Goal: Find specific page/section: Find specific page/section

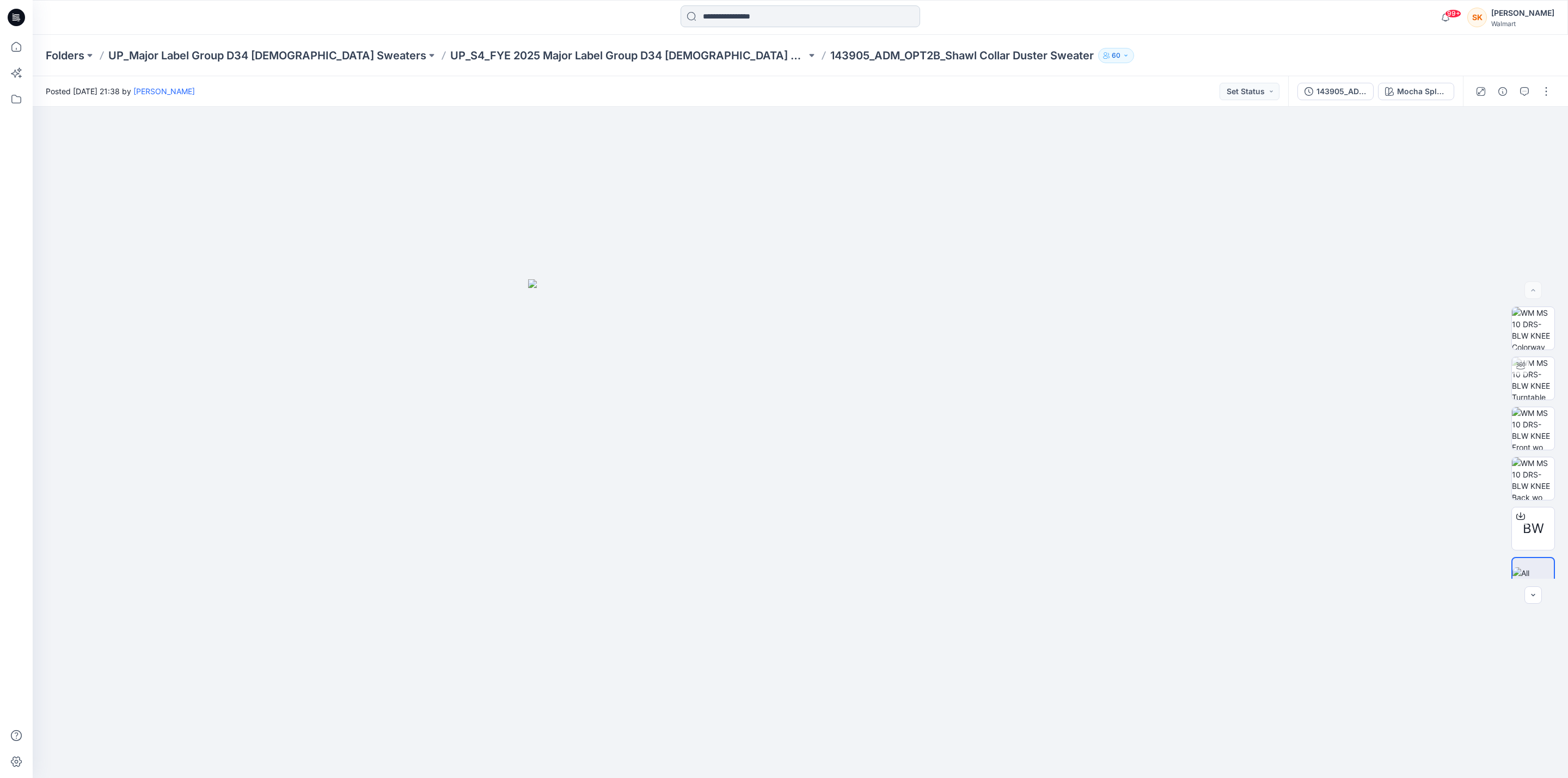
click at [768, 17] on input at bounding box center [800, 17] width 239 height 22
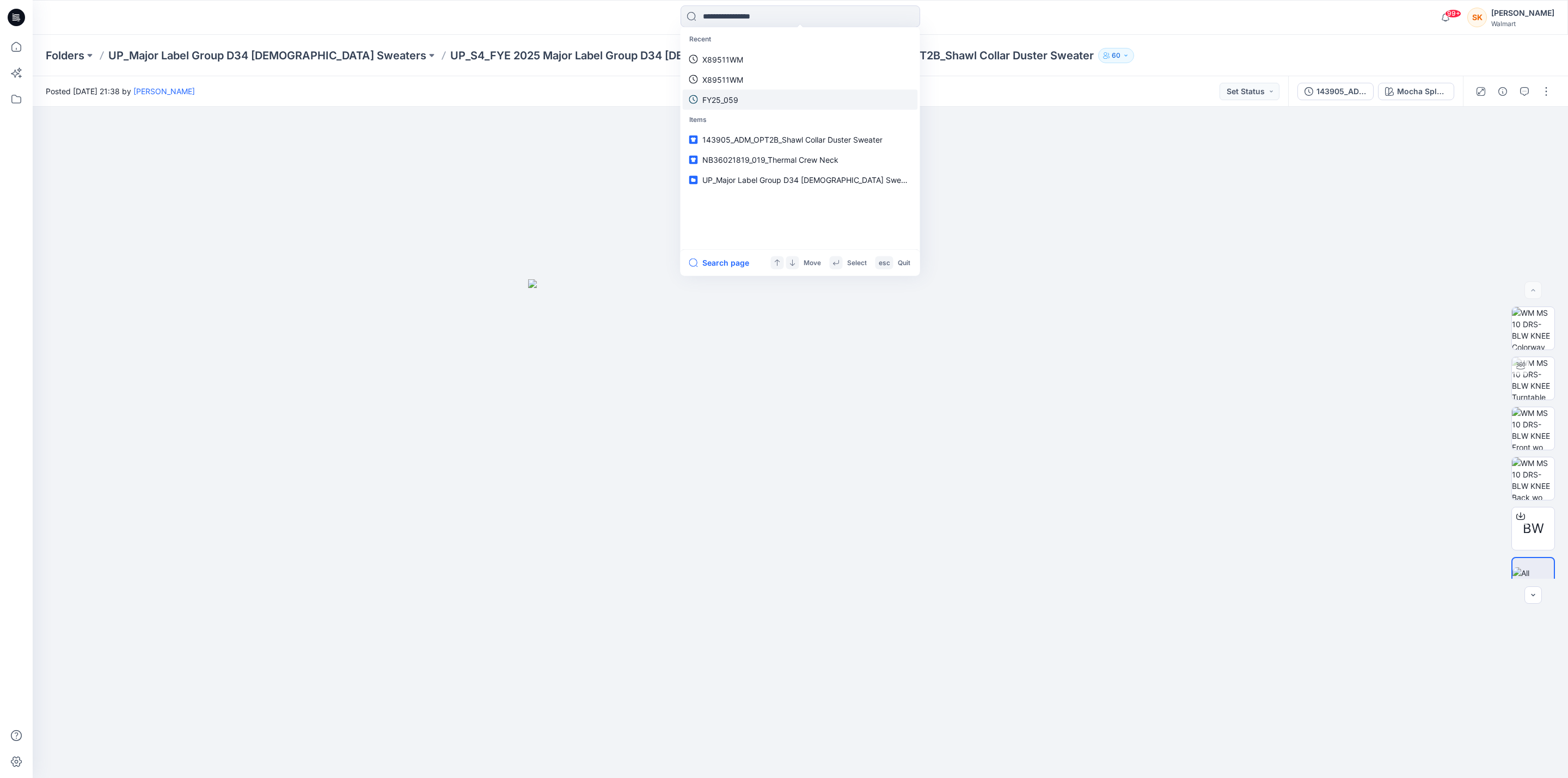
click at [721, 103] on p "FY25_059" at bounding box center [720, 99] width 36 height 12
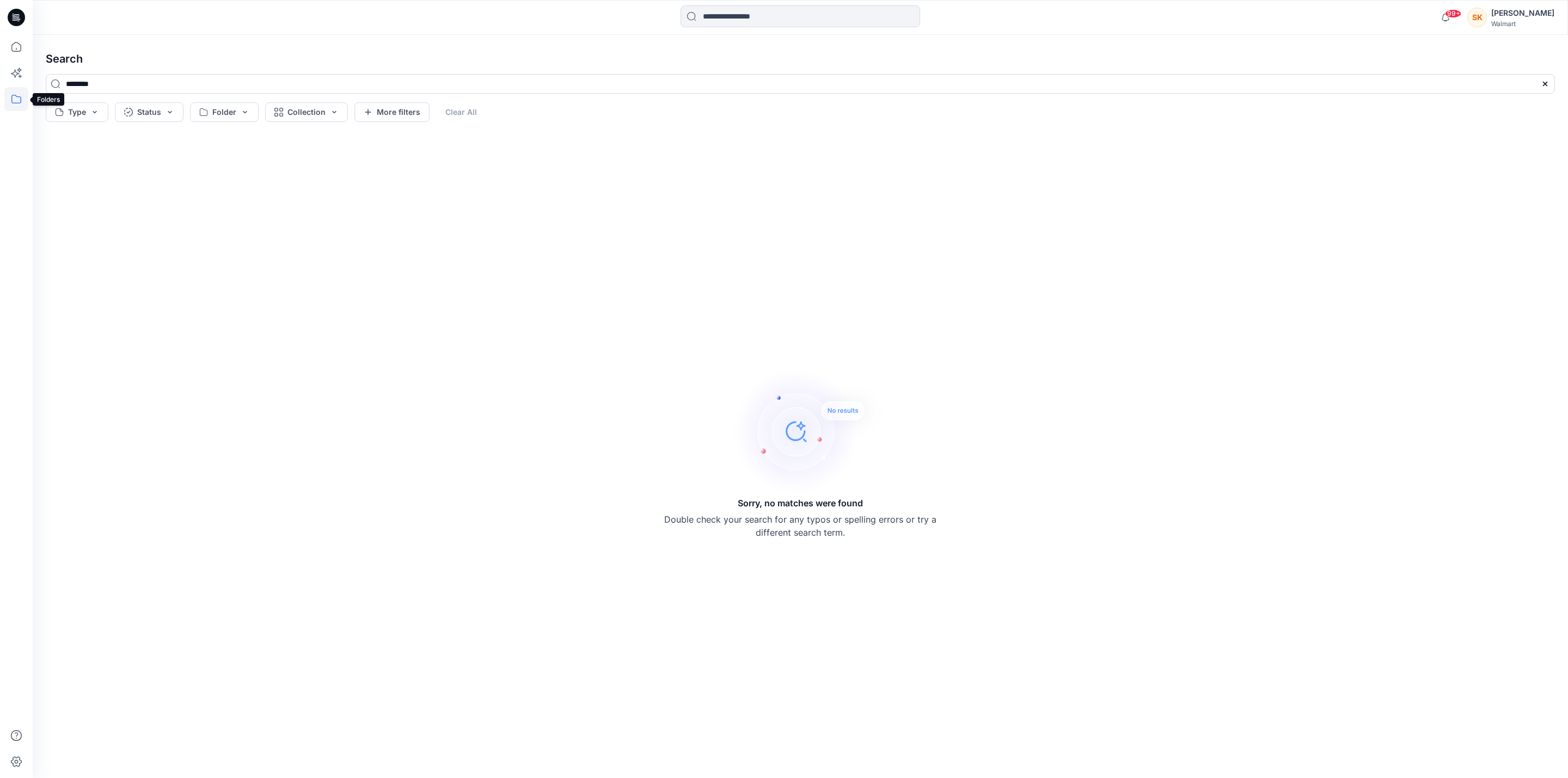
click at [15, 93] on icon at bounding box center [16, 99] width 24 height 24
click at [77, 84] on div at bounding box center [103, 85] width 124 height 22
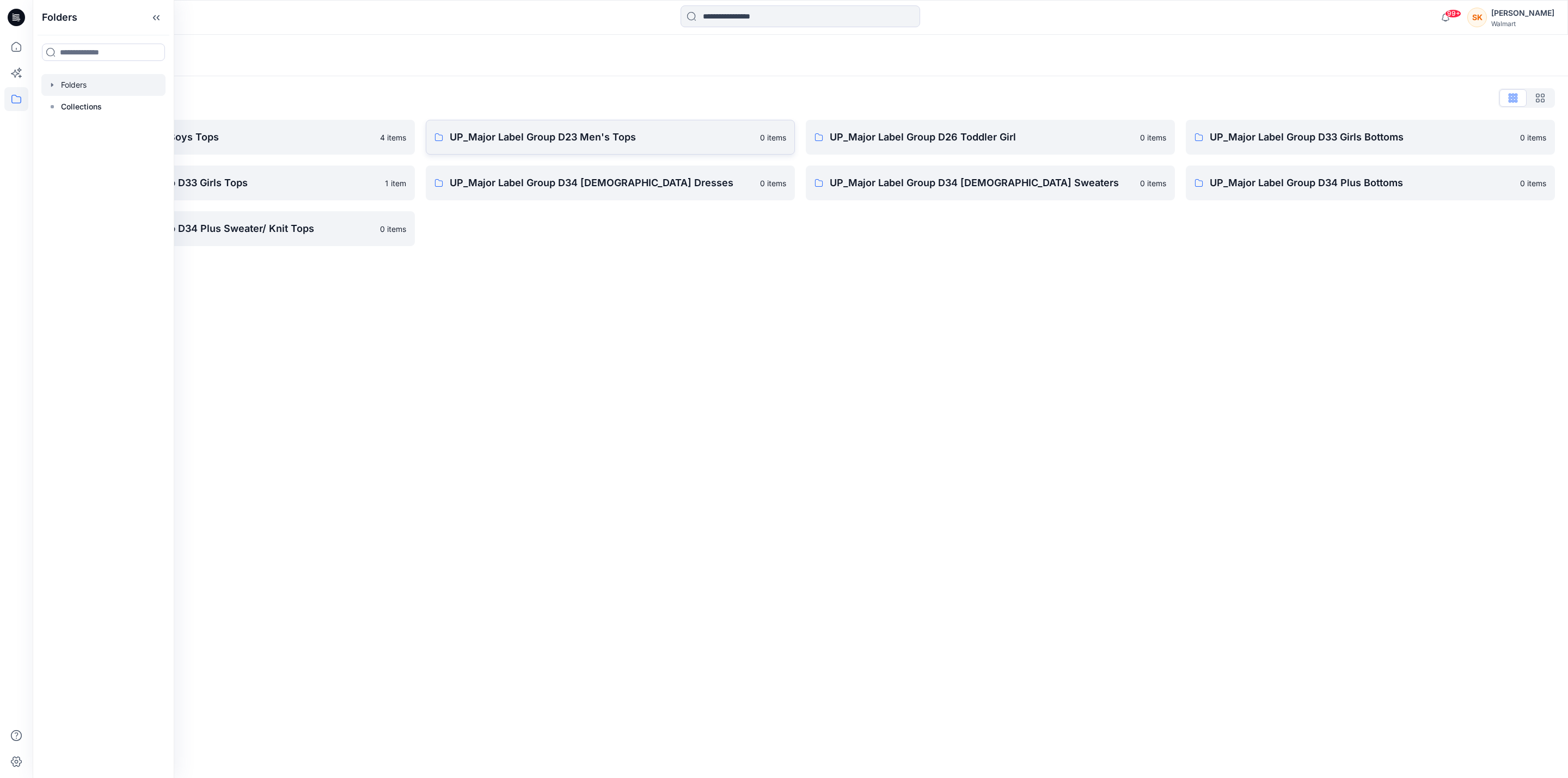
click at [704, 135] on p "UP_Major Label Group D23 Men's Tops" at bounding box center [602, 137] width 304 height 15
click at [678, 139] on p "UP_Major Label Group D23 Men's Tops" at bounding box center [602, 137] width 304 height 15
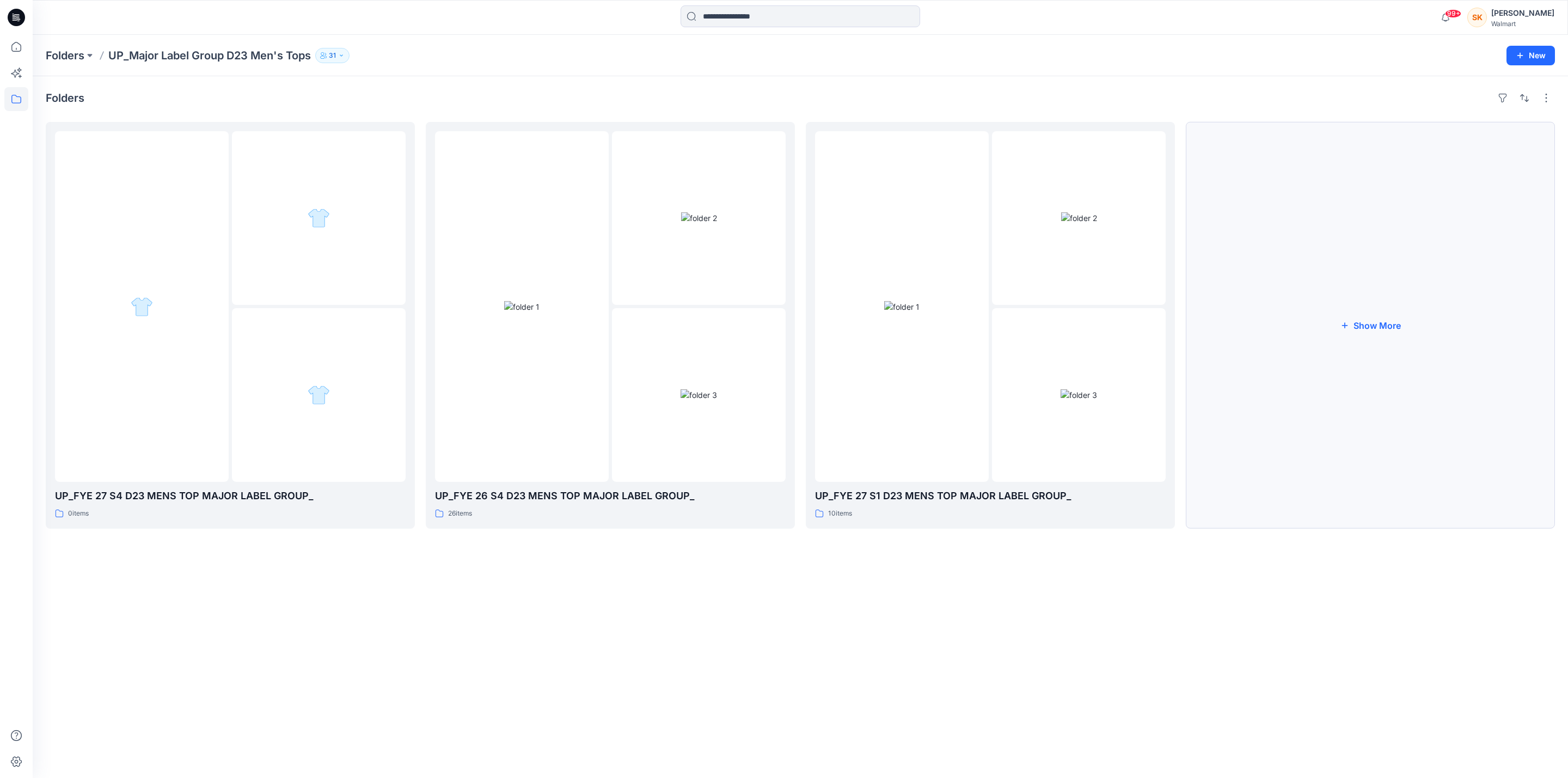
click at [1348, 327] on icon "button" at bounding box center [1345, 325] width 9 height 9
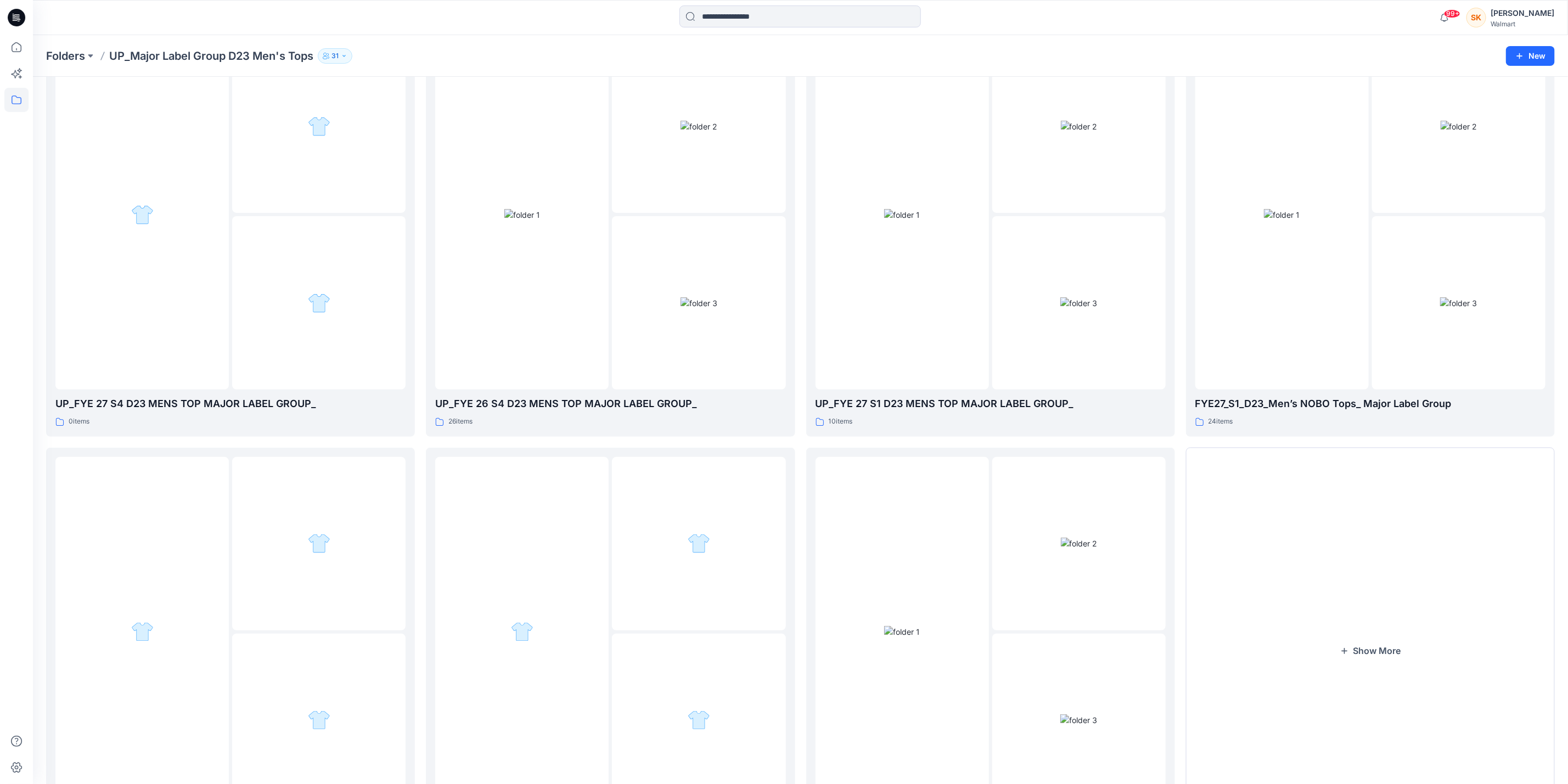
scroll to position [165, 0]
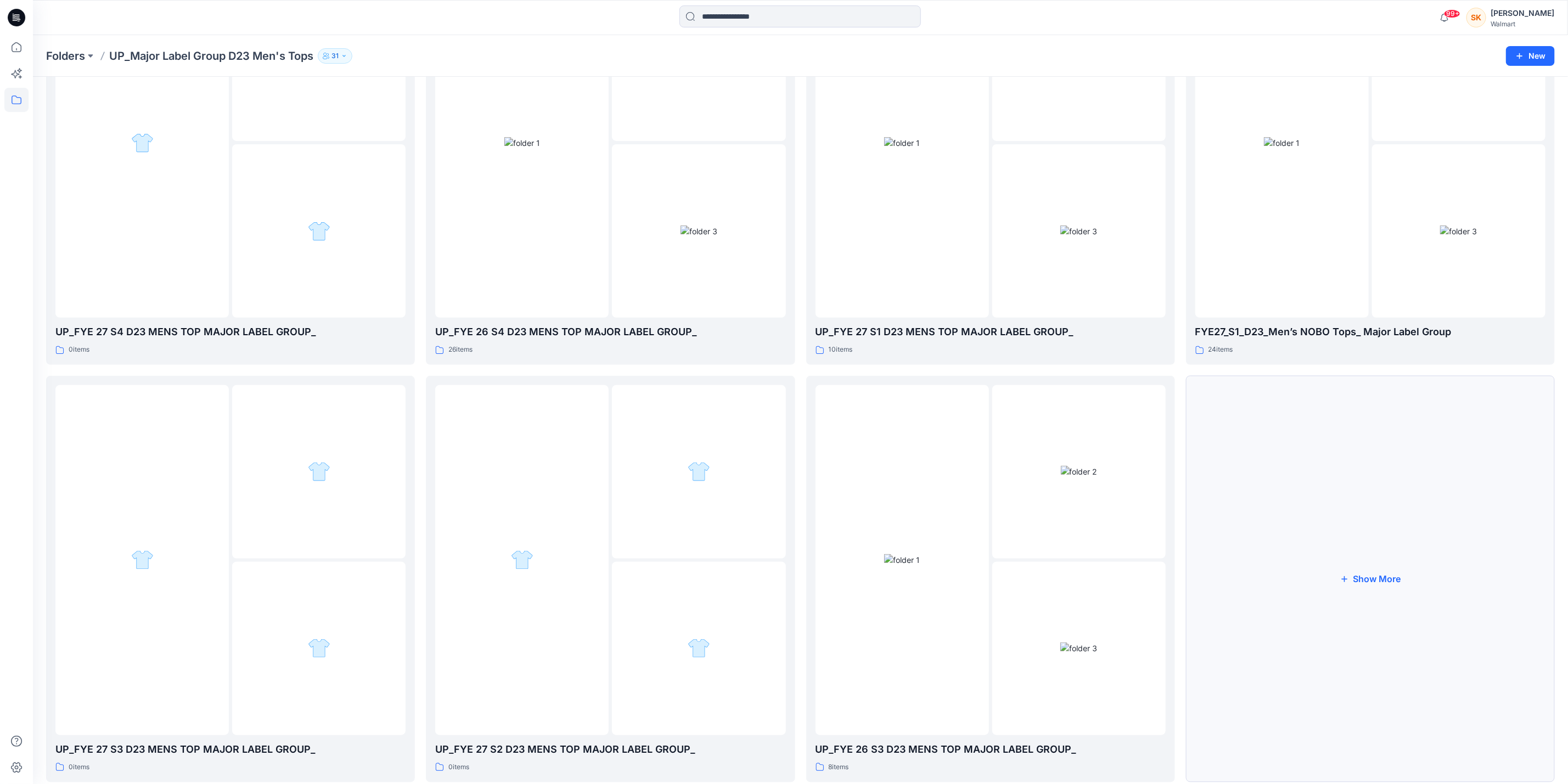
click at [1350, 582] on button "Show More" at bounding box center [1371, 579] width 369 height 406
click at [897, 566] on img at bounding box center [902, 559] width 36 height 12
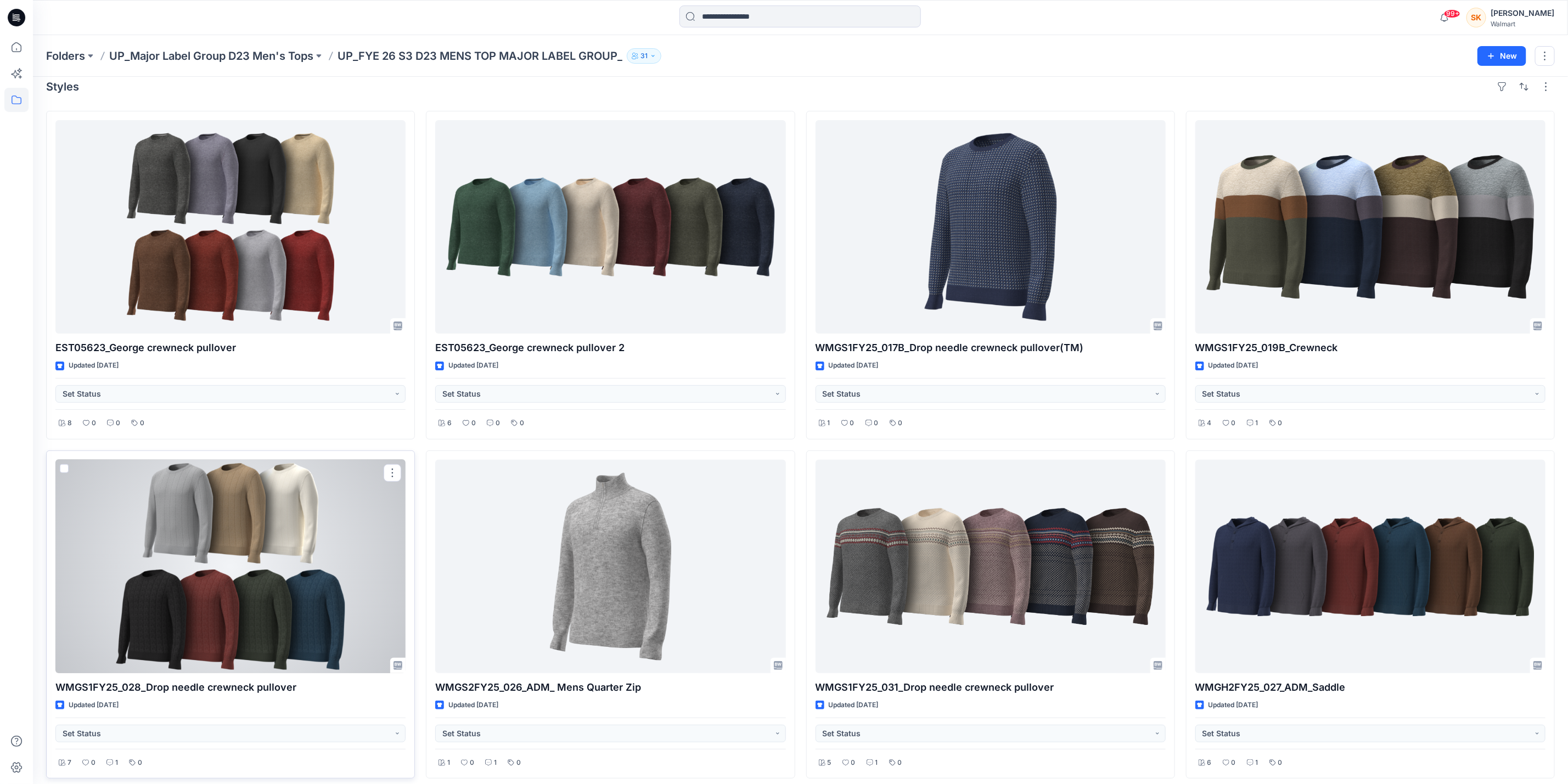
scroll to position [22, 0]
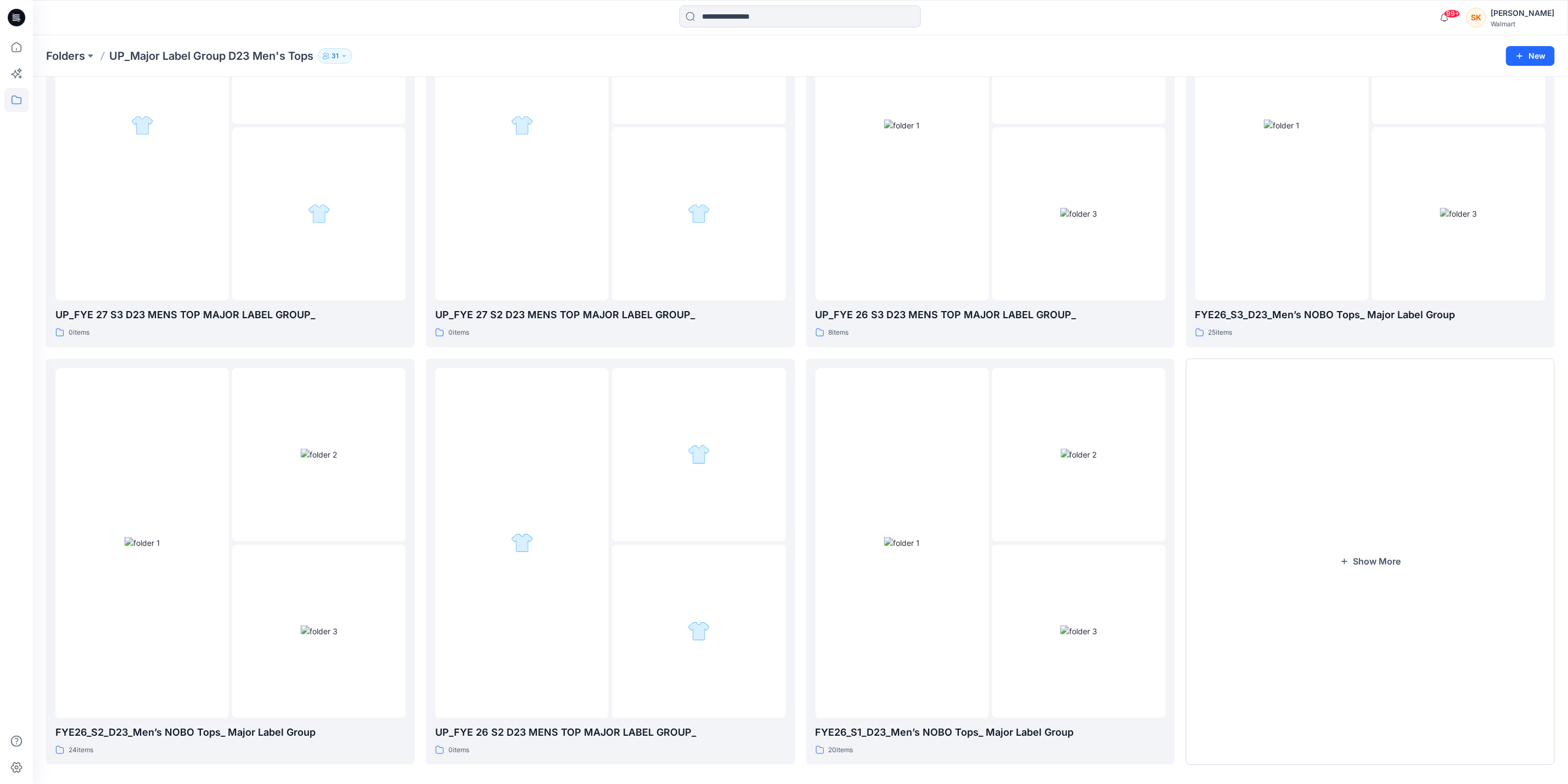
scroll to position [611, 0]
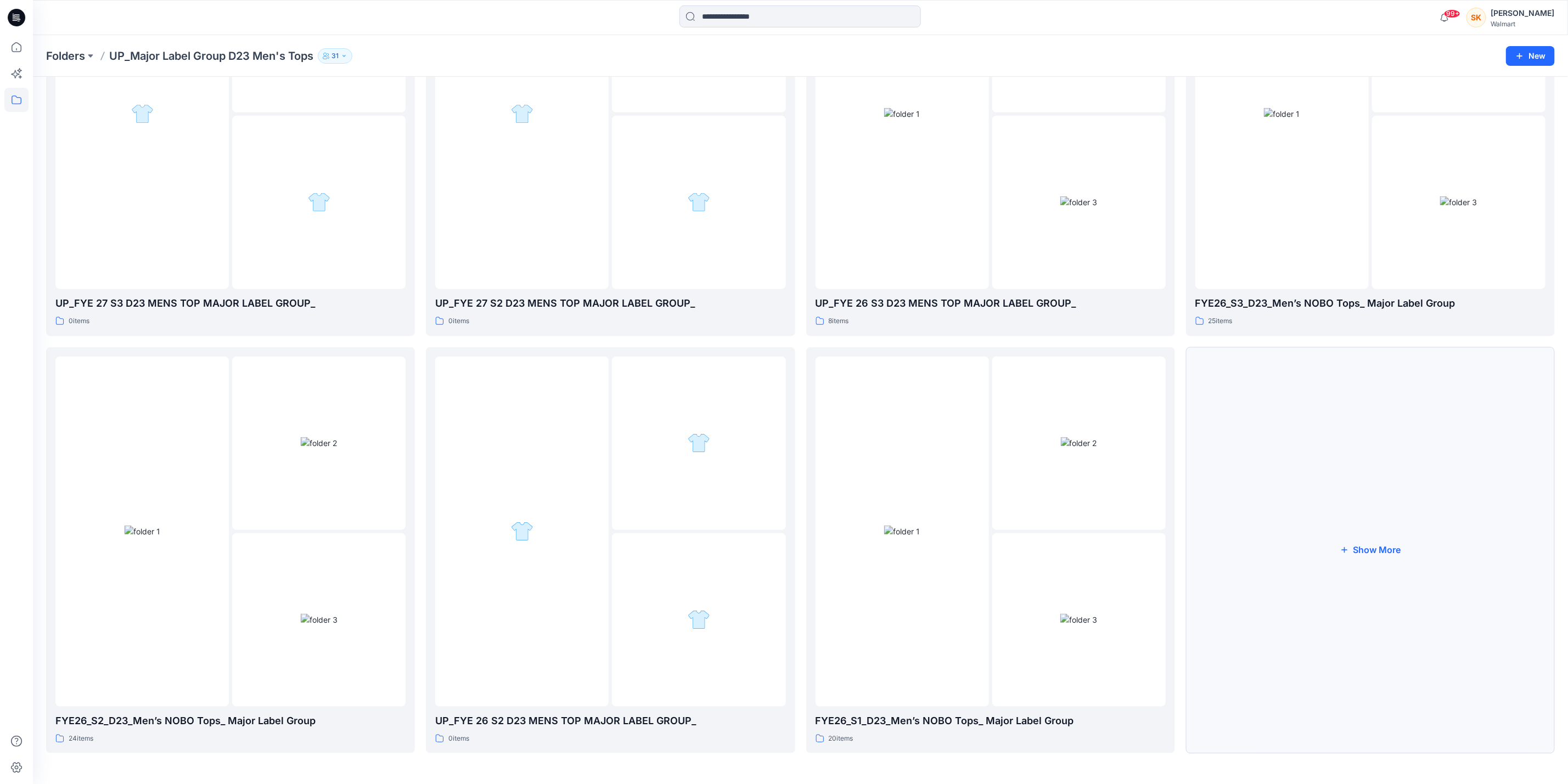
click at [1344, 544] on button "Show More" at bounding box center [1371, 550] width 369 height 406
click at [509, 732] on div "FYE25_S4_D23_Men’s NOBO Tops_ Major Label Group 5 items" at bounding box center [610, 728] width 351 height 31
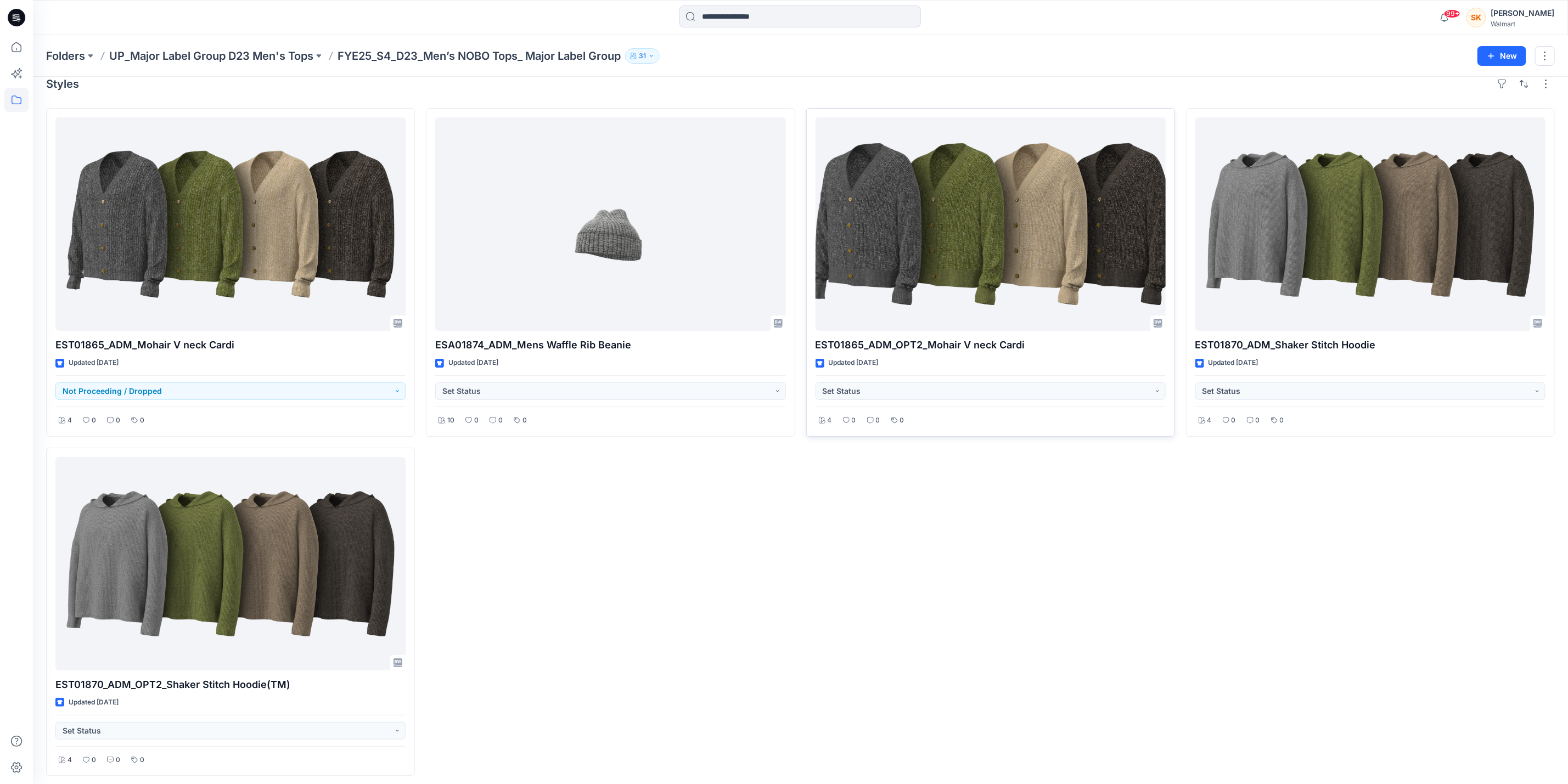
scroll to position [22, 0]
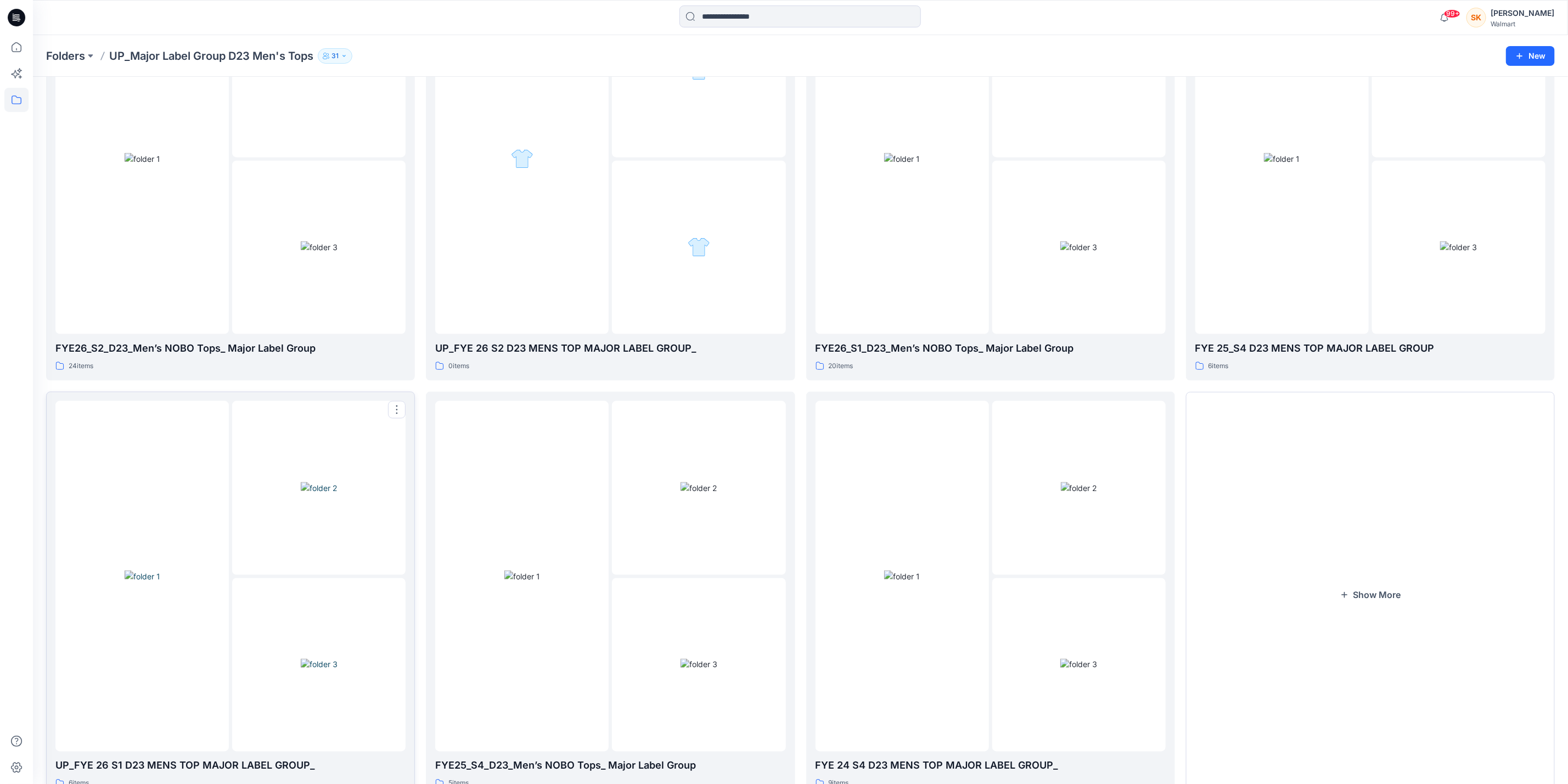
scroll to position [1029, 0]
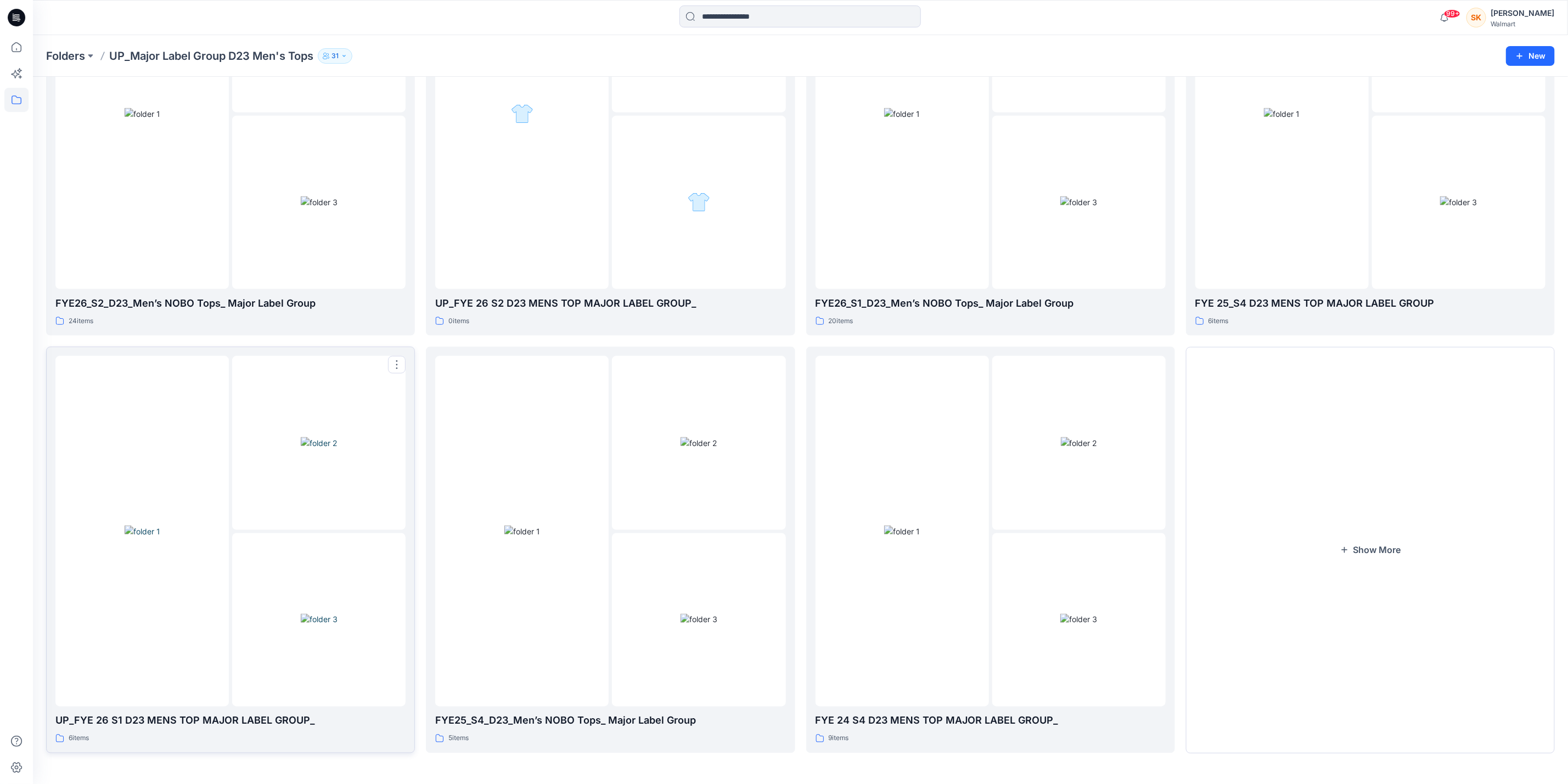
click at [125, 537] on img at bounding box center [143, 531] width 36 height 12
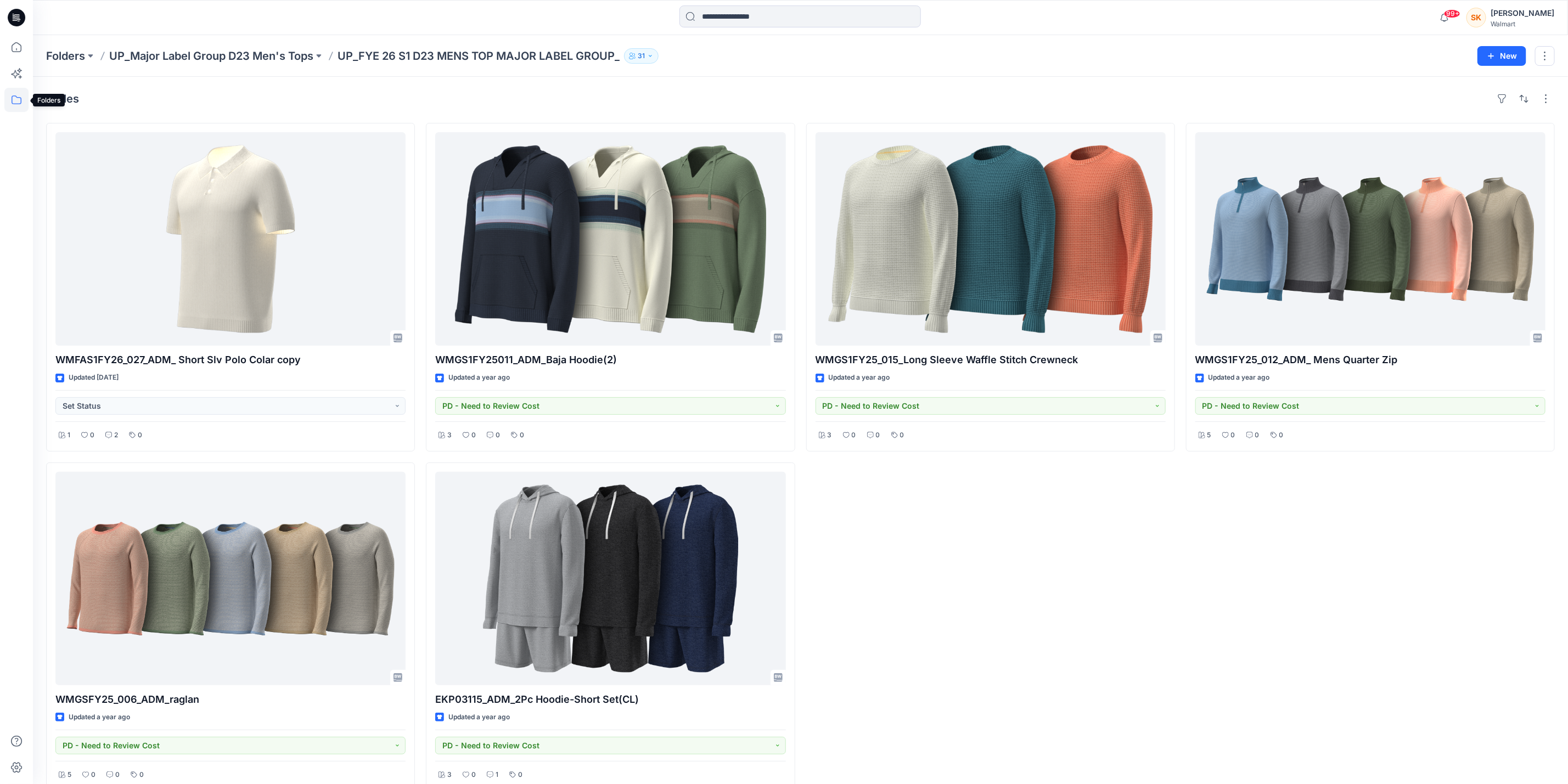
click at [17, 94] on icon at bounding box center [16, 99] width 24 height 24
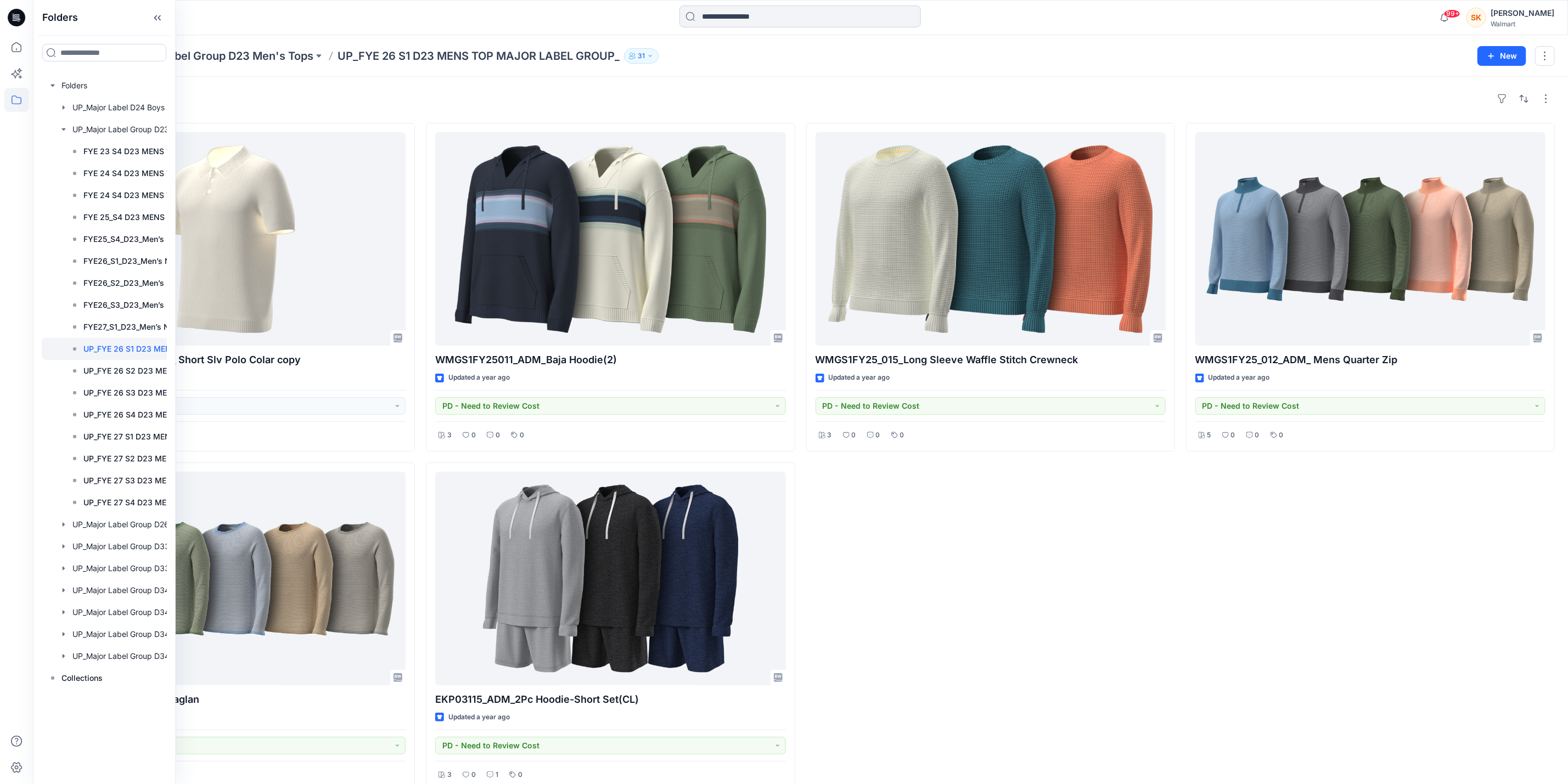
click at [757, 15] on input at bounding box center [800, 17] width 241 height 22
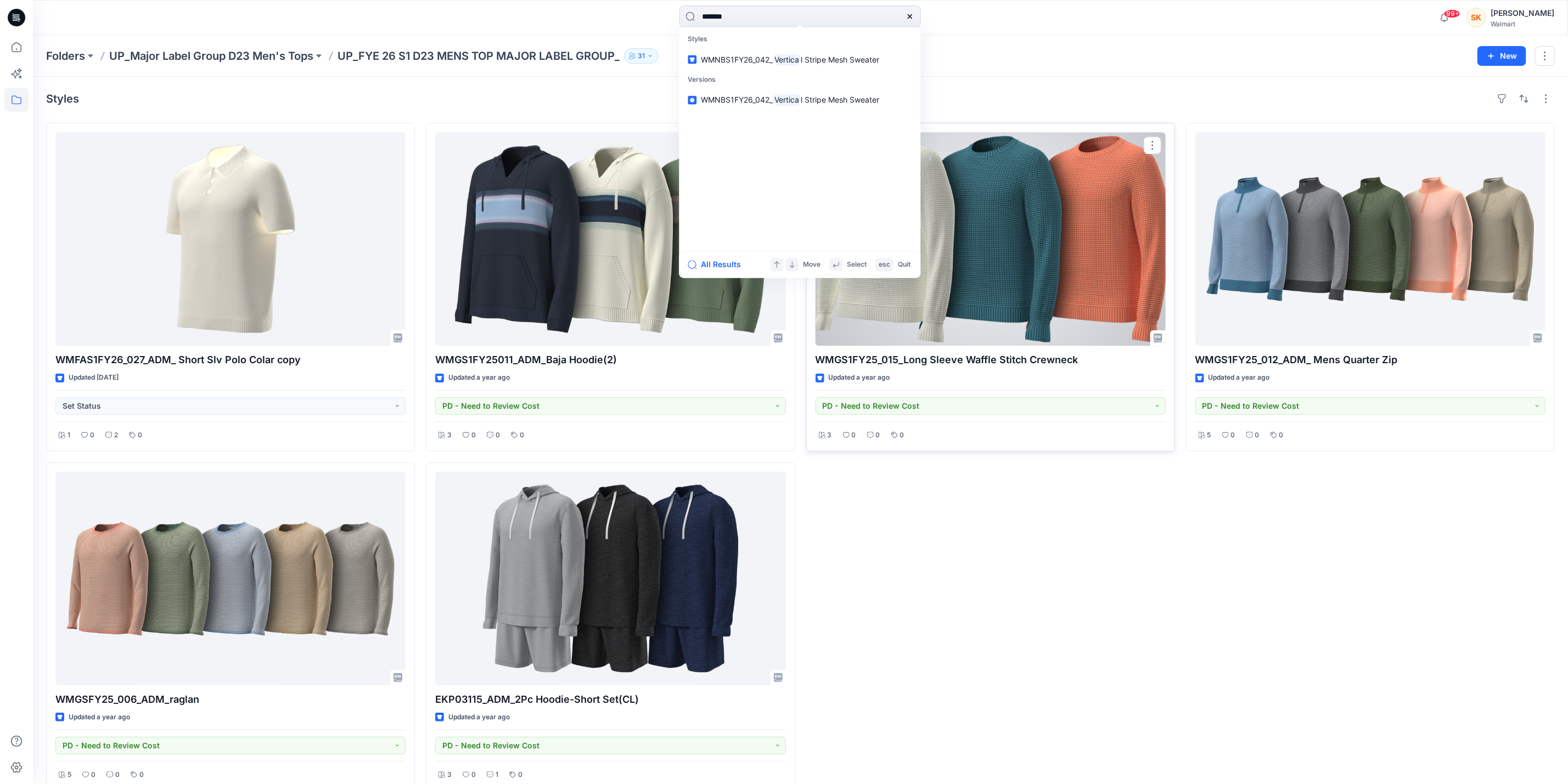
type input "********"
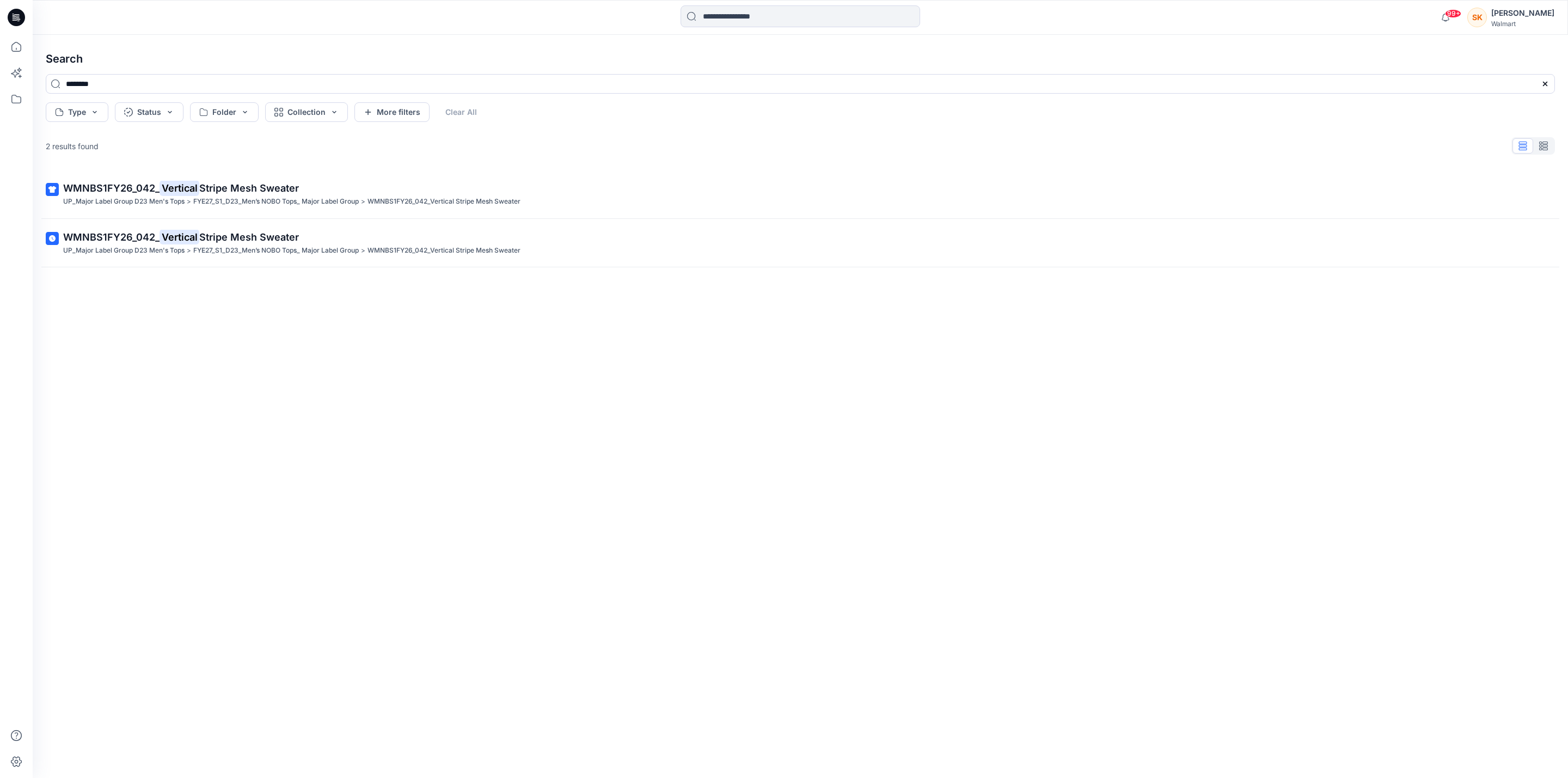
click at [556, 147] on div "2 results found" at bounding box center [800, 146] width 1526 height 22
drag, startPoint x: 709, startPoint y: 12, endPoint x: 706, endPoint y: 23, distance: 11.4
click at [707, 13] on input at bounding box center [800, 17] width 239 height 22
paste input "******"
type input "******"
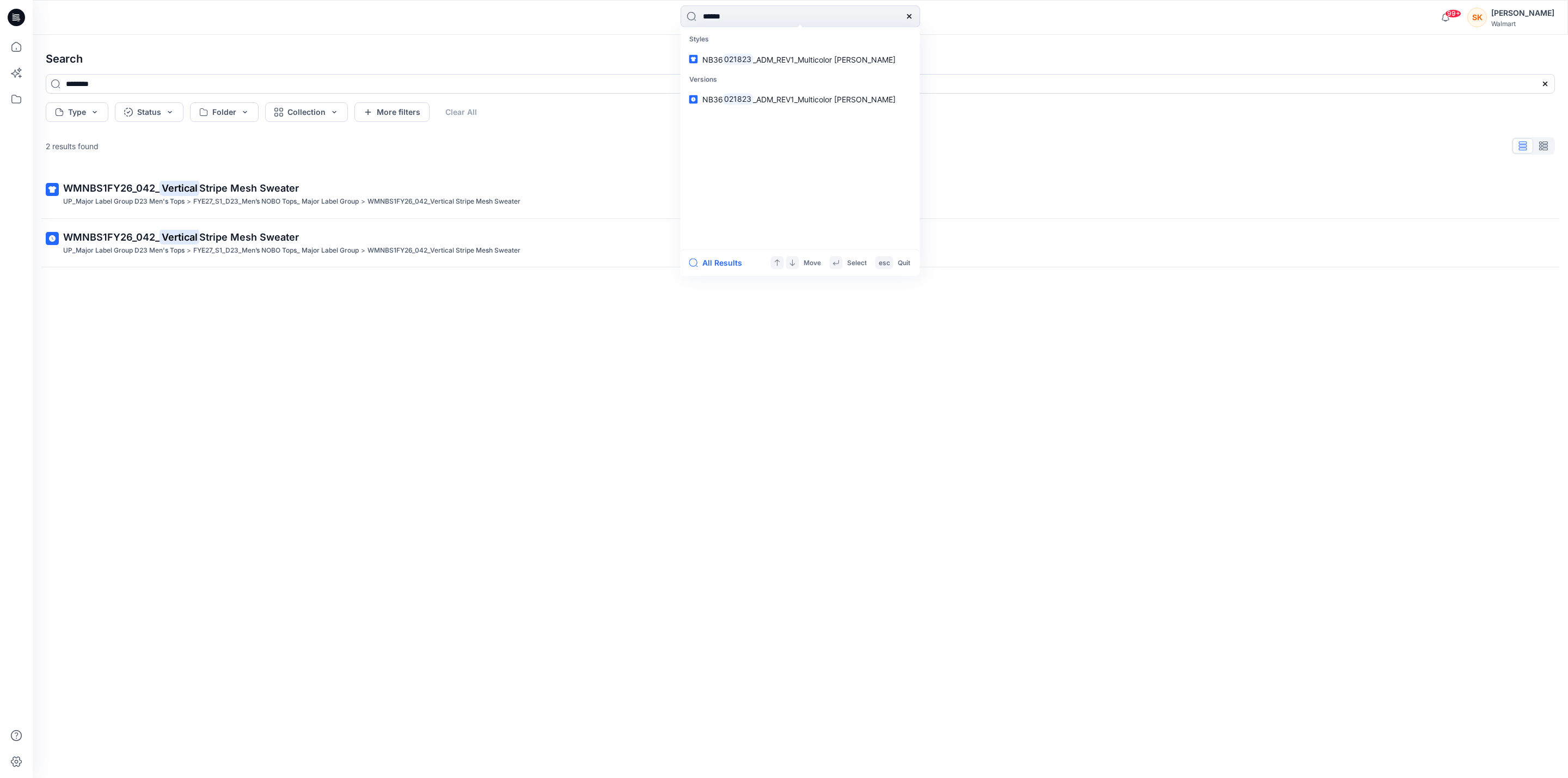
type input "******"
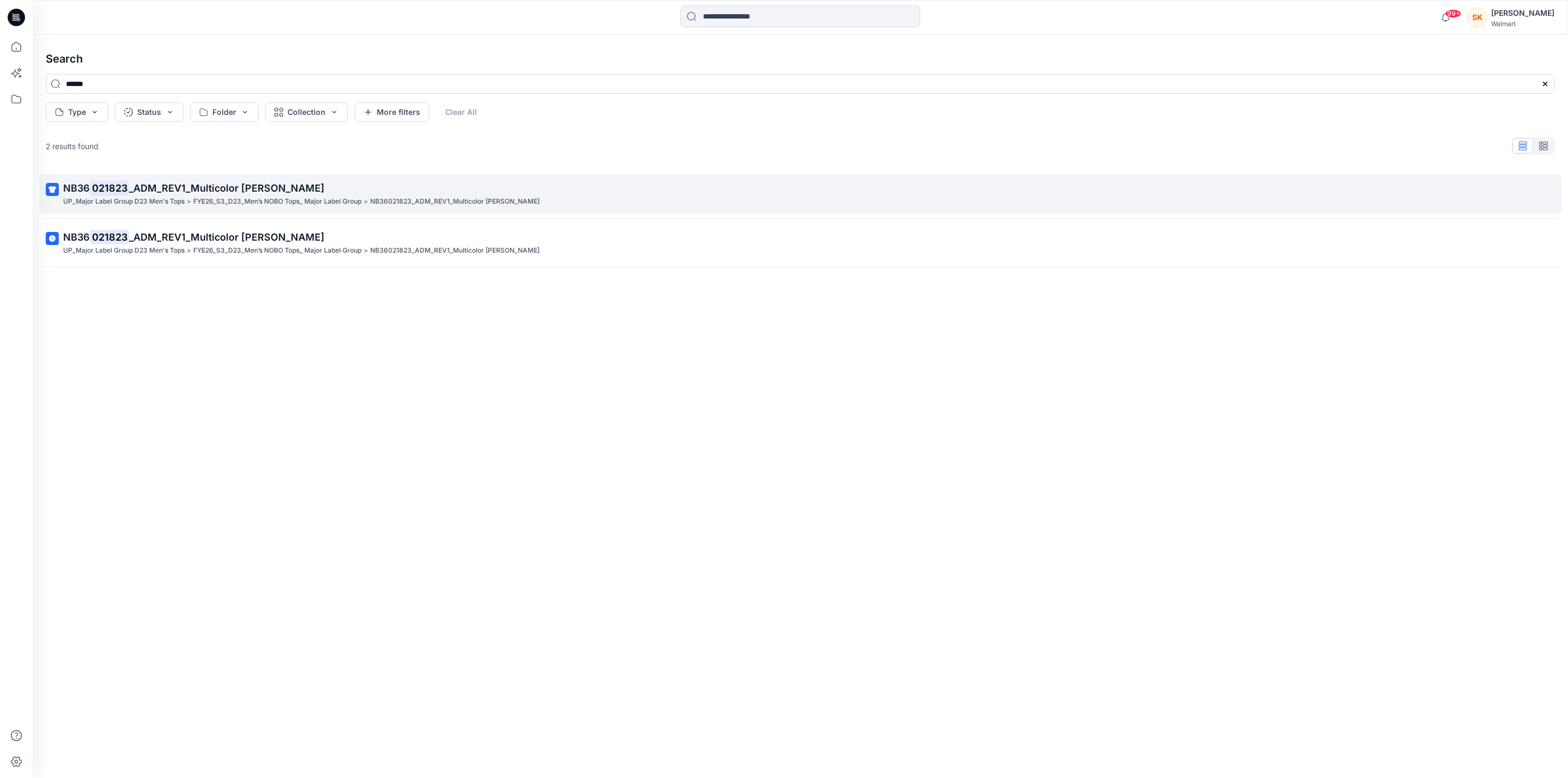
click at [98, 185] on mark "021823" at bounding box center [110, 187] width 39 height 15
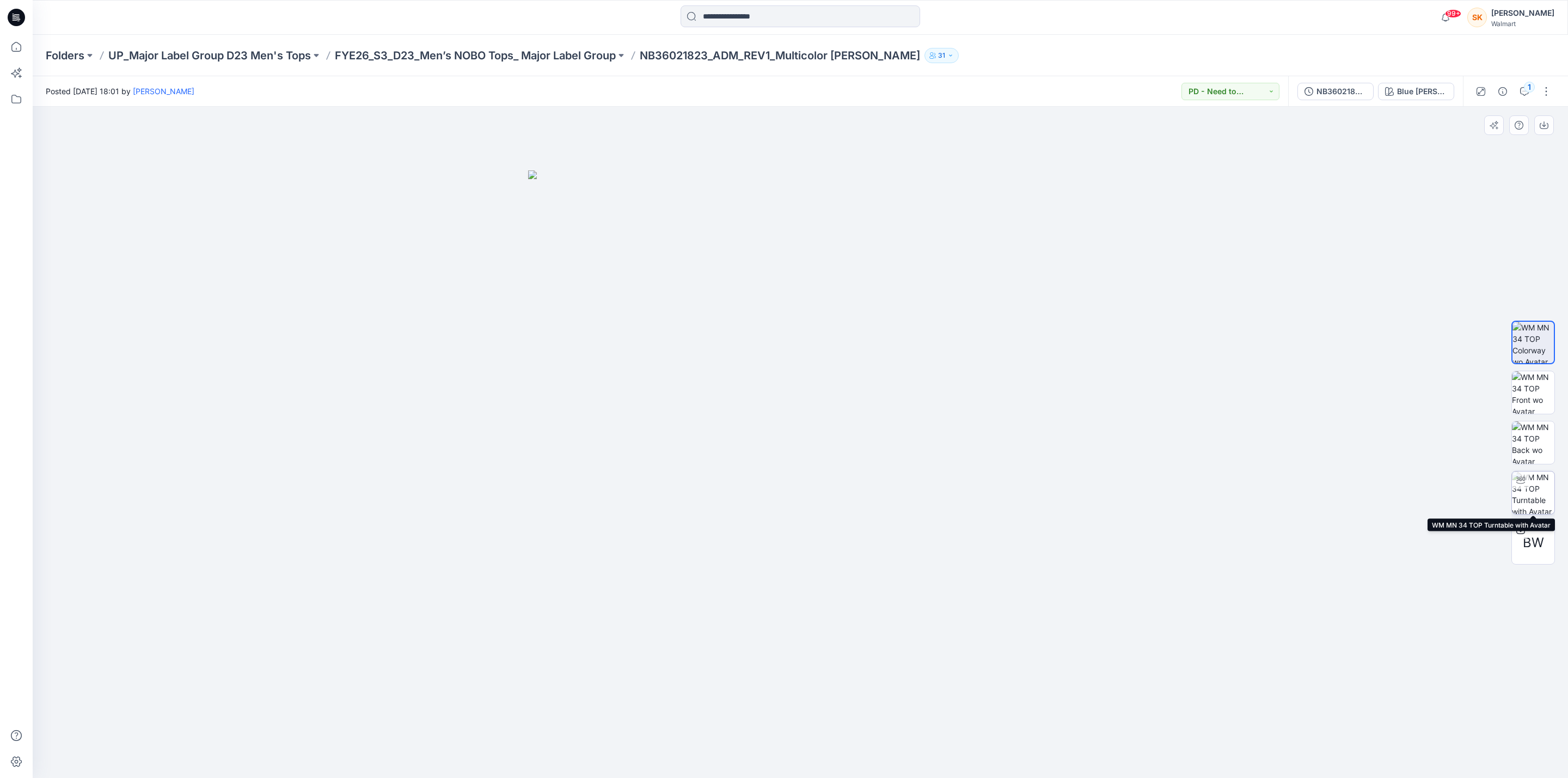
click at [1533, 492] on img at bounding box center [1533, 492] width 42 height 42
drag, startPoint x: 828, startPoint y: 771, endPoint x: 944, endPoint y: 740, distance: 120.1
click at [944, 740] on div at bounding box center [800, 442] width 1536 height 671
drag, startPoint x: 887, startPoint y: 760, endPoint x: 939, endPoint y: 747, distance: 53.6
click at [939, 747] on icon at bounding box center [802, 746] width 329 height 41
